Goal: Ask a question

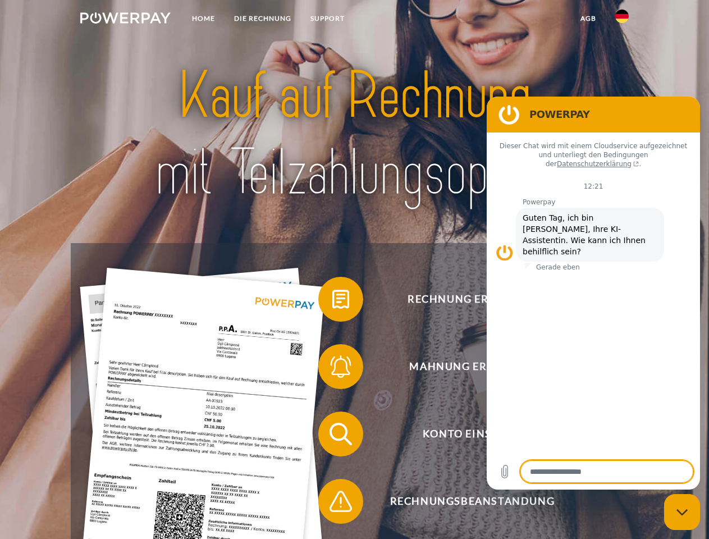
click at [125, 20] on img at bounding box center [125, 17] width 90 height 11
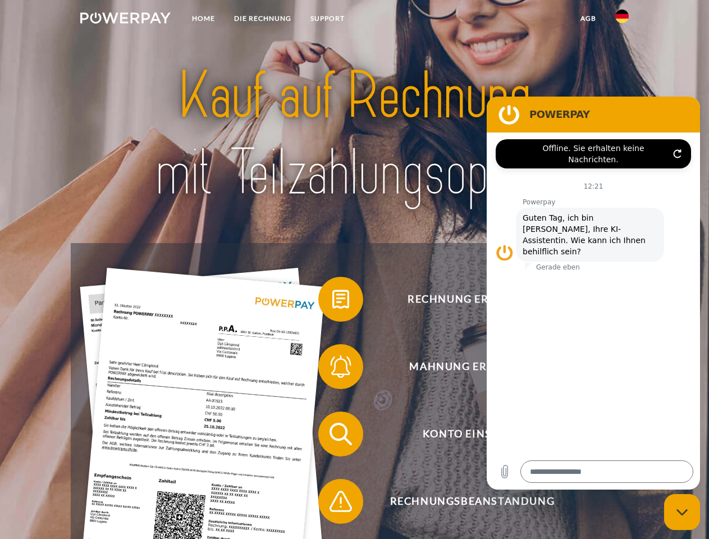
click at [622, 20] on img at bounding box center [621, 16] width 13 height 13
click at [588, 19] on link "agb" at bounding box center [588, 18] width 35 height 20
click at [332, 302] on span at bounding box center [324, 299] width 56 height 56
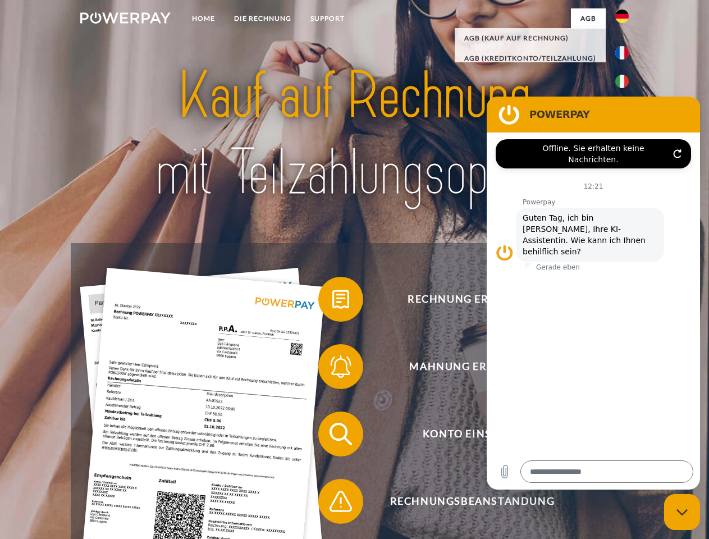
click at [332, 369] on span at bounding box center [324, 367] width 56 height 56
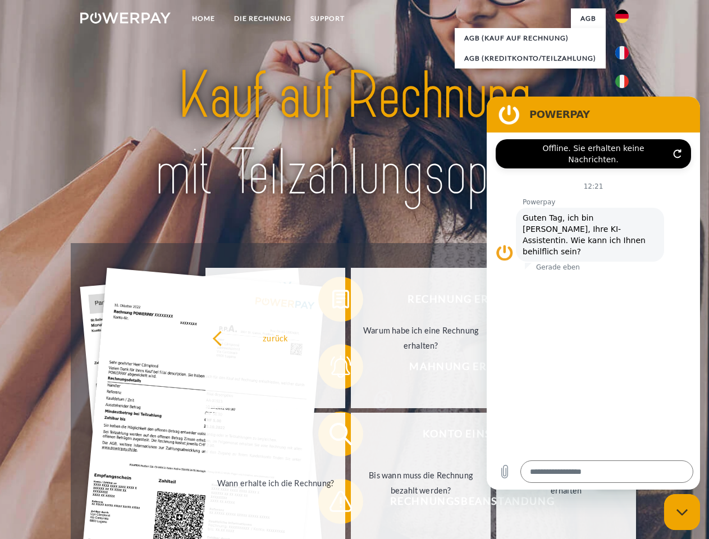
click at [351, 436] on link "Bis wann muss die Rechnung bezahlt werden?" at bounding box center [421, 483] width 140 height 140
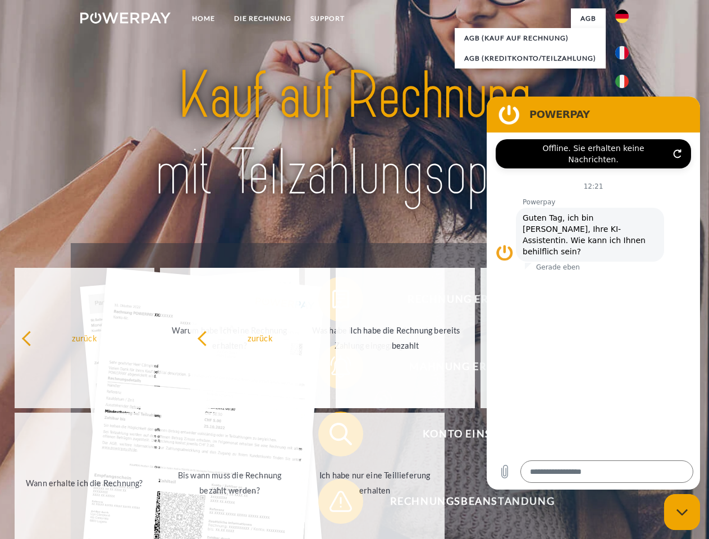
click at [332, 504] on span at bounding box center [324, 501] width 56 height 56
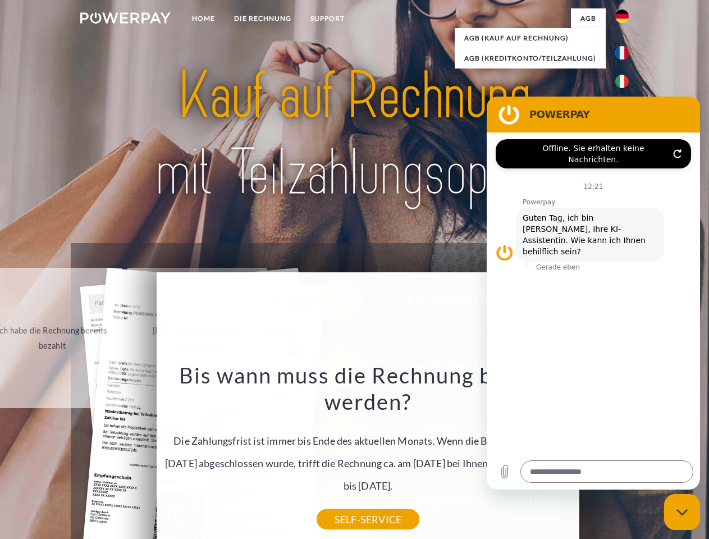
click at [682, 512] on icon "Messaging-Fenster schließen" at bounding box center [683, 512] width 12 height 7
type textarea "*"
